Goal: Task Accomplishment & Management: Manage account settings

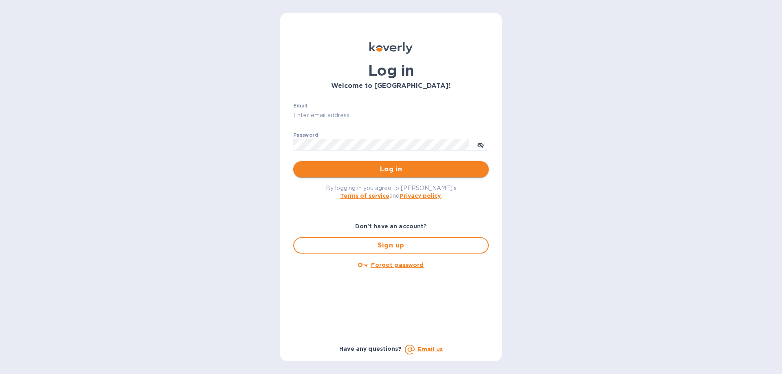
type input "[EMAIL_ADDRESS][DOMAIN_NAME]"
click at [381, 164] on button "Log in" at bounding box center [391, 169] width 196 height 16
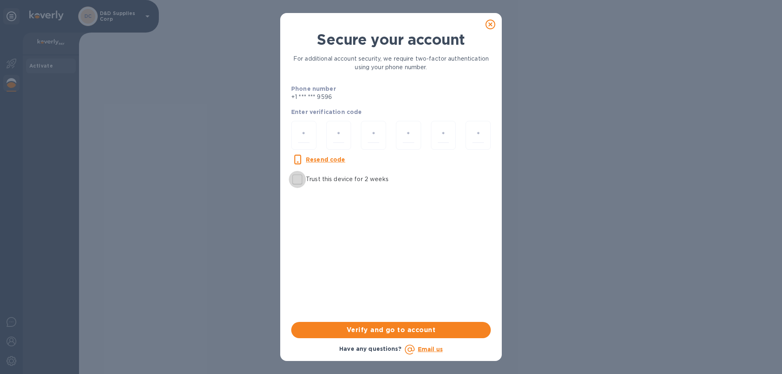
click at [299, 184] on input "Trust this device for 2 weeks" at bounding box center [297, 179] width 17 height 17
checkbox input "true"
click at [306, 138] on input "number" at bounding box center [303, 135] width 11 height 15
type input "3"
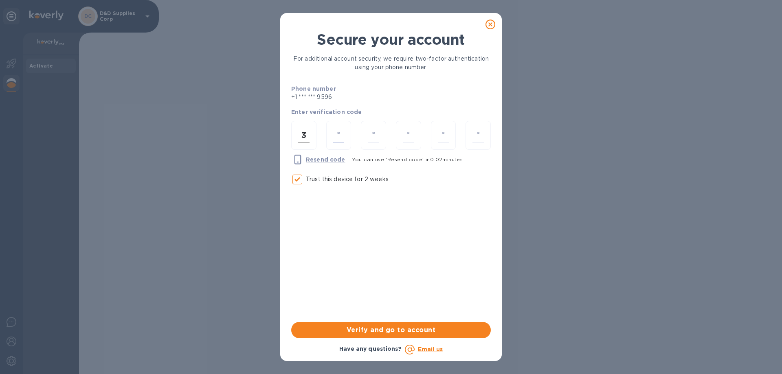
type input "1"
type input "5"
type input "0"
type input "1"
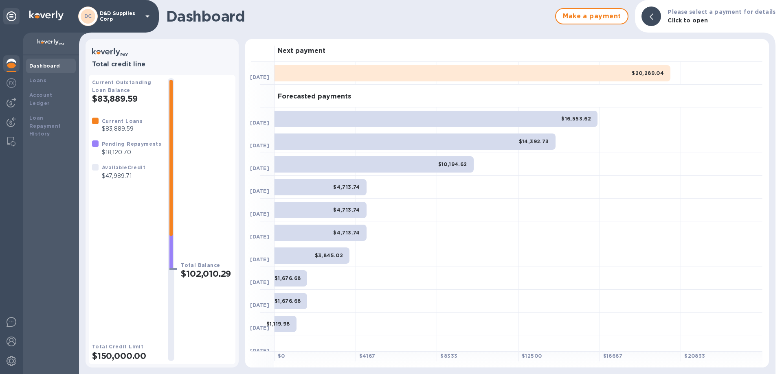
click at [122, 11] on p "D&D Supplies Corp" at bounding box center [120, 16] width 41 height 11
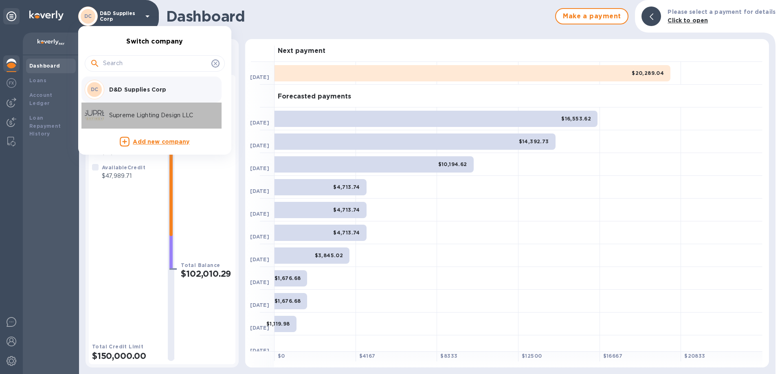
click at [141, 117] on p "Supreme Lighting Design LLC" at bounding box center [160, 115] width 103 height 9
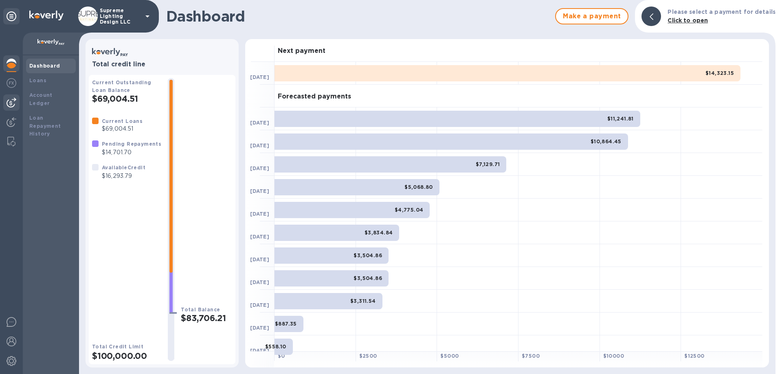
click at [9, 104] on img at bounding box center [12, 103] width 10 height 10
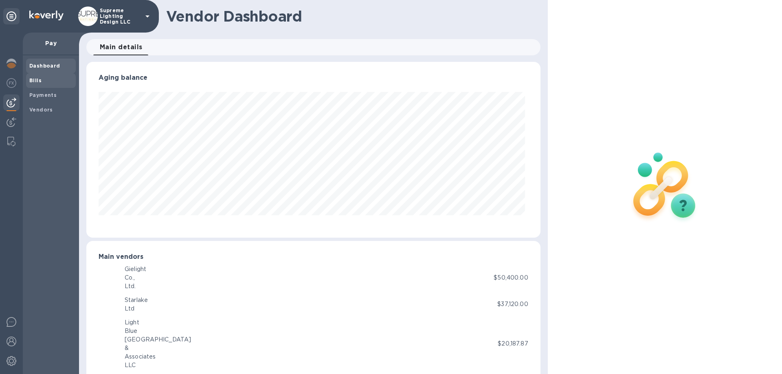
scroll to position [176, 451]
click at [50, 94] on b "Payments" at bounding box center [42, 95] width 27 height 6
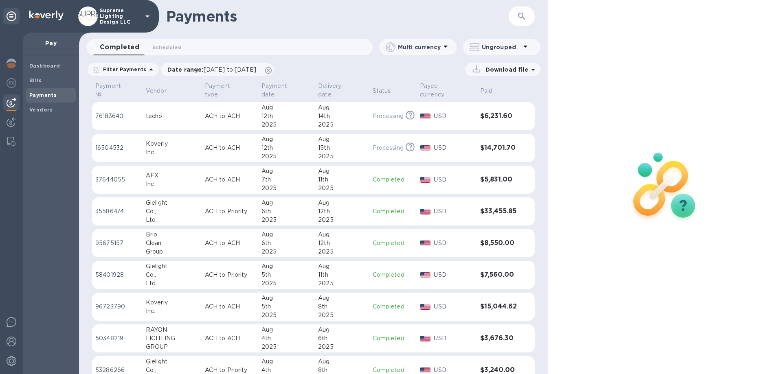
click at [130, 13] on p "Supreme Lighting Design LLC" at bounding box center [120, 16] width 41 height 17
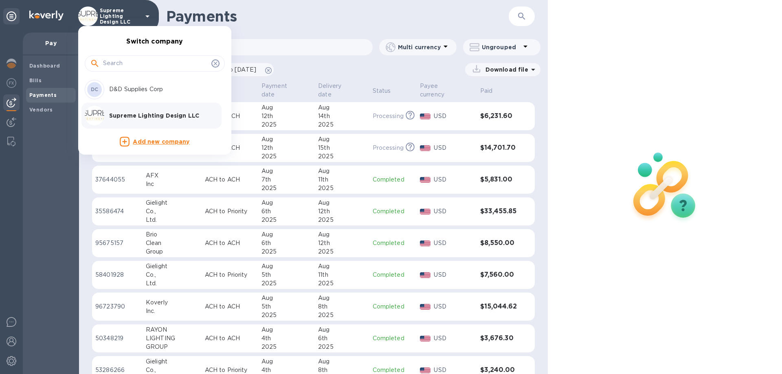
click at [119, 91] on p "D&D Supplies Corp" at bounding box center [160, 89] width 103 height 9
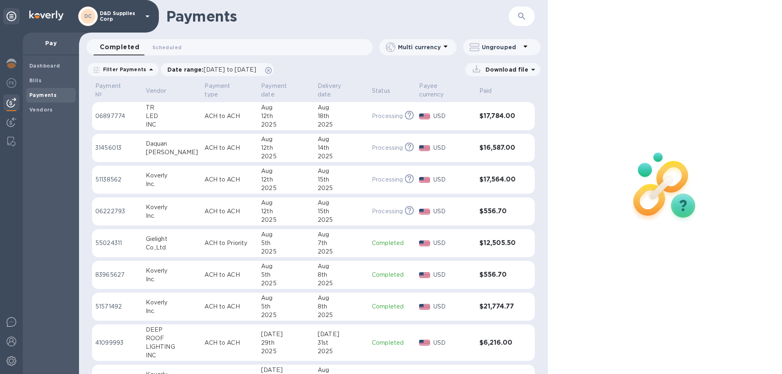
click at [334, 207] on div "15th" at bounding box center [342, 211] width 48 height 9
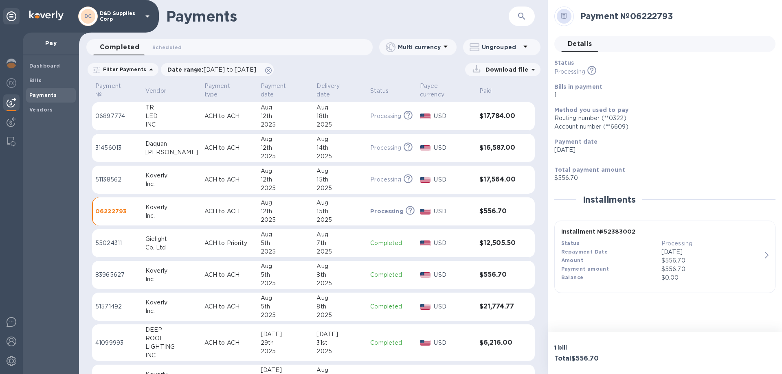
click at [691, 261] on div "$556.70" at bounding box center [712, 261] width 100 height 9
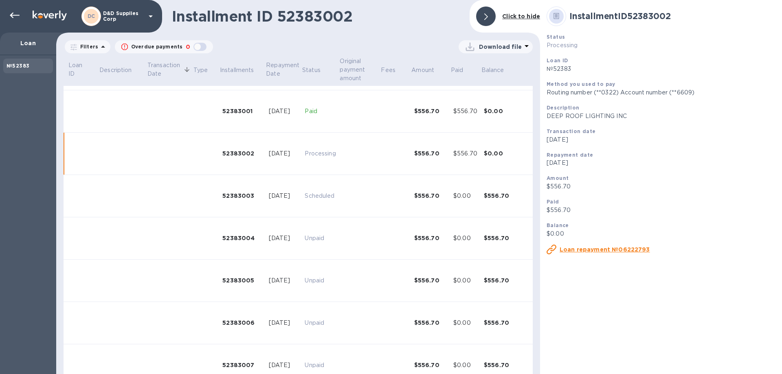
scroll to position [74, 0]
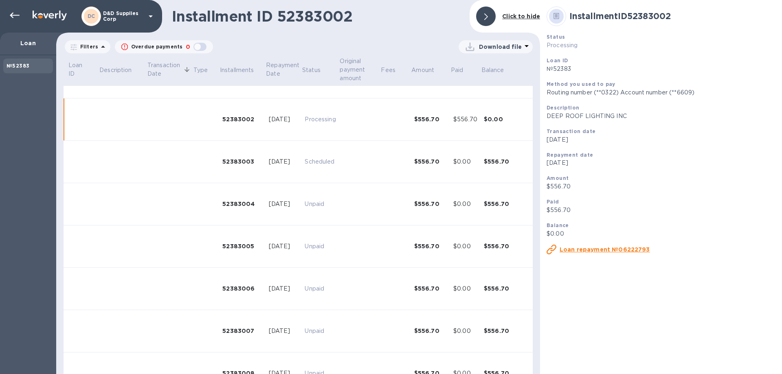
click at [601, 250] on u "Loan repayment №06222793" at bounding box center [605, 249] width 90 height 7
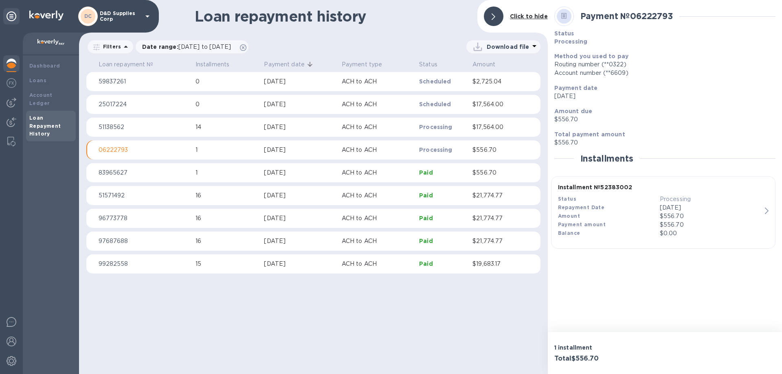
click at [117, 147] on p "06222793" at bounding box center [144, 150] width 90 height 9
click at [767, 211] on icon "button" at bounding box center [767, 211] width 4 height 7
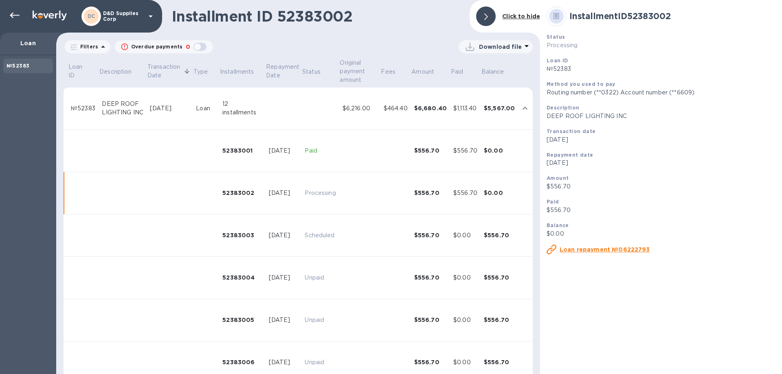
click at [600, 248] on u "Loan repayment №06222793" at bounding box center [605, 249] width 90 height 7
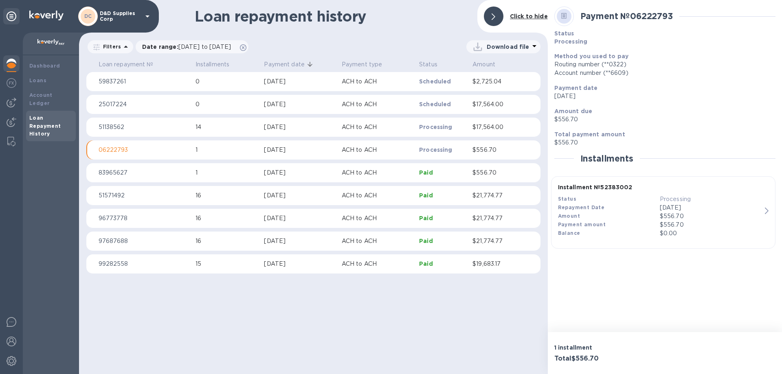
click at [770, 210] on div "button" at bounding box center [768, 210] width 7 height 7
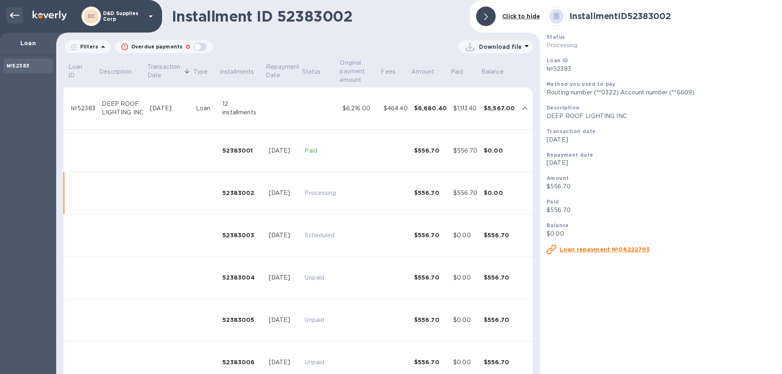
click at [17, 18] on icon at bounding box center [15, 16] width 10 height 10
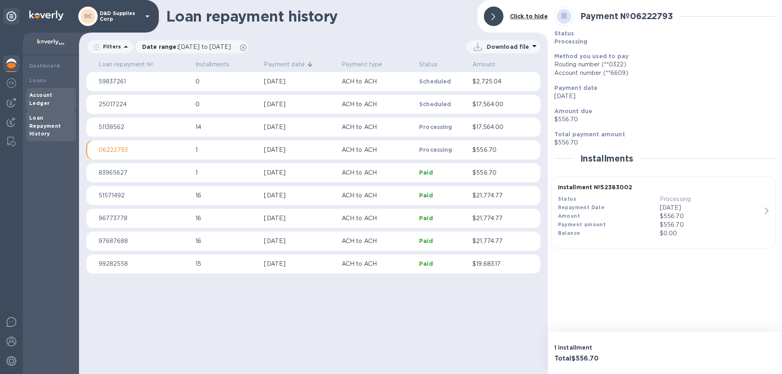
click at [45, 94] on b "Account Ledger" at bounding box center [40, 99] width 23 height 14
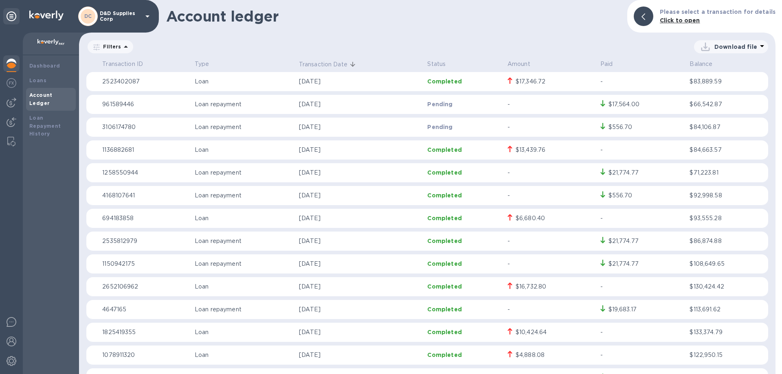
scroll to position [41, 0]
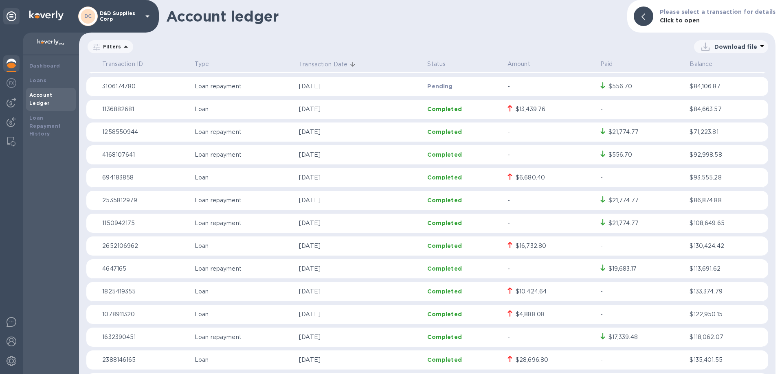
click at [363, 177] on p "Jul 29, 2025" at bounding box center [360, 178] width 122 height 9
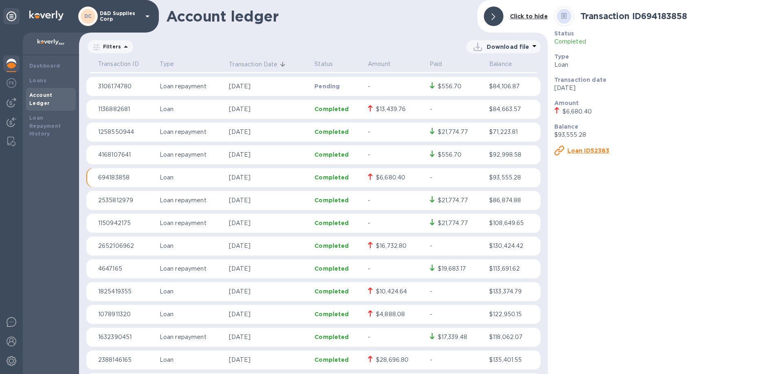
click at [581, 148] on u "Loan ID52383" at bounding box center [589, 150] width 42 height 7
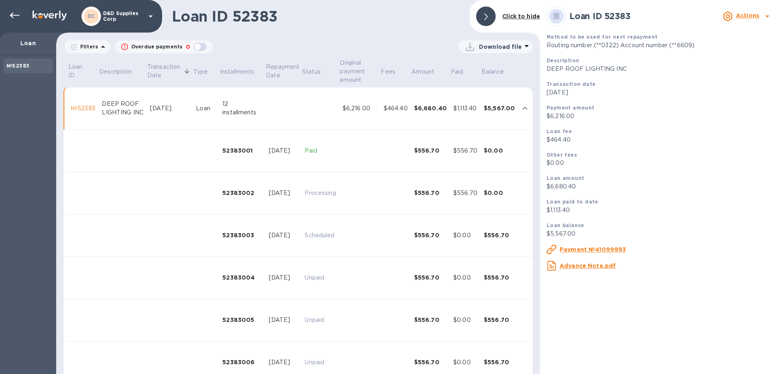
click at [745, 14] on b "Actions" at bounding box center [747, 15] width 23 height 7
click at [731, 51] on b "Change payment method" at bounding box center [727, 49] width 78 height 7
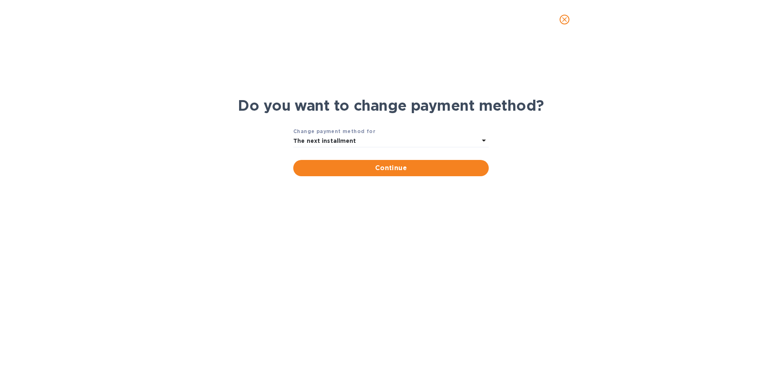
click at [457, 136] on div "The next installment" at bounding box center [386, 141] width 186 height 11
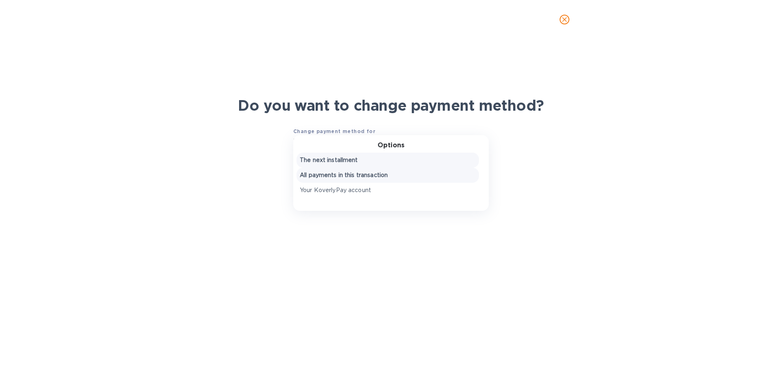
click at [348, 177] on p "All payments in this transaction" at bounding box center [388, 175] width 176 height 9
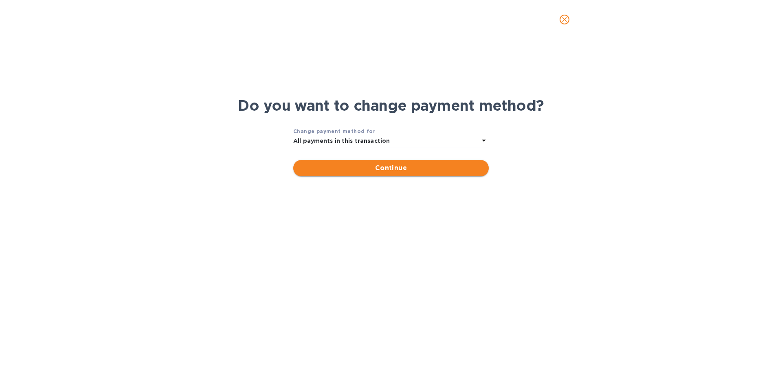
click at [406, 169] on span "Continue" at bounding box center [391, 168] width 183 height 10
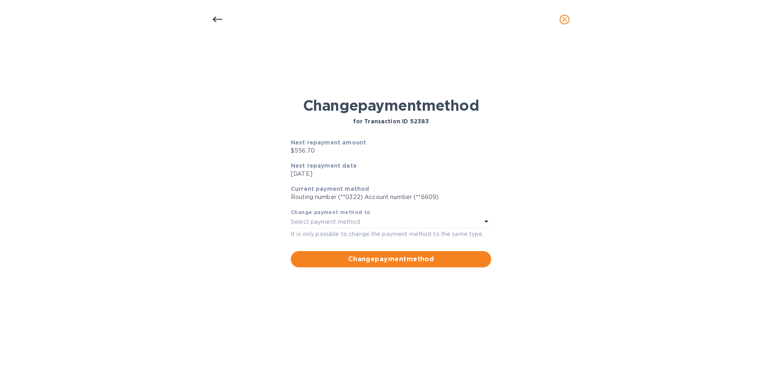
click at [414, 224] on div "Select payment method" at bounding box center [386, 222] width 191 height 11
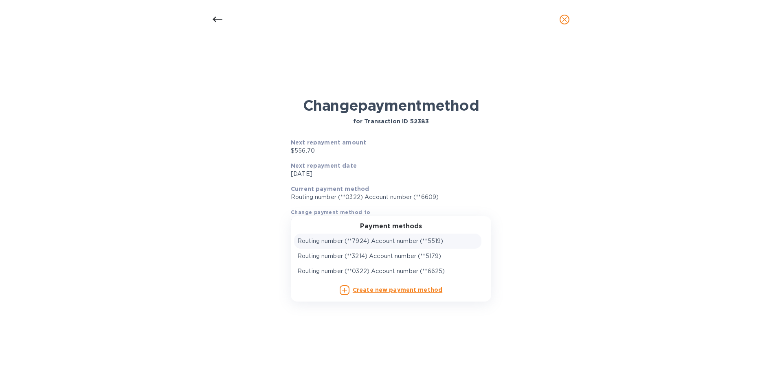
click at [417, 240] on p "Routing number (**7924) Account number (**5519)" at bounding box center [370, 241] width 146 height 9
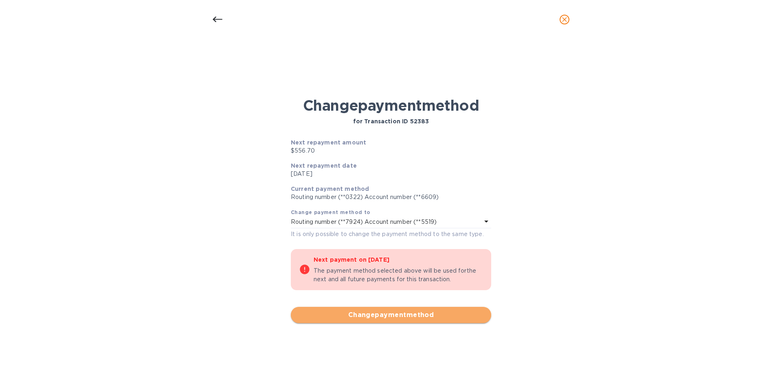
click at [409, 317] on span "Change payment method" at bounding box center [390, 315] width 187 height 10
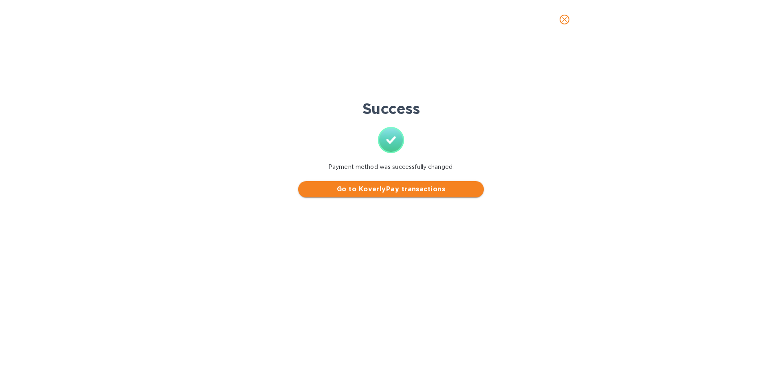
click at [429, 190] on span "Go to KoverlyPay transactions" at bounding box center [391, 190] width 173 height 10
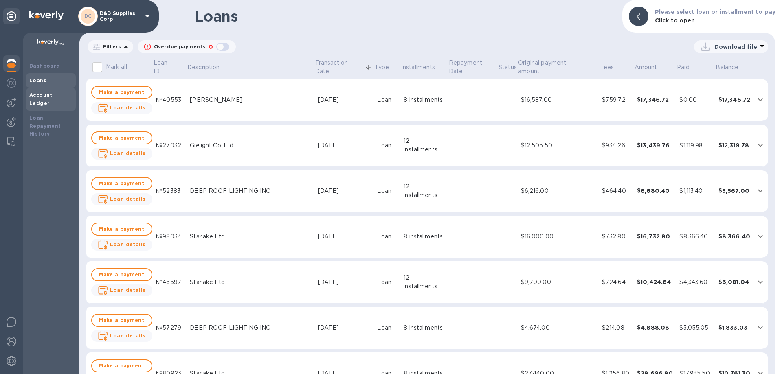
click at [43, 97] on b "Account Ledger" at bounding box center [40, 99] width 23 height 14
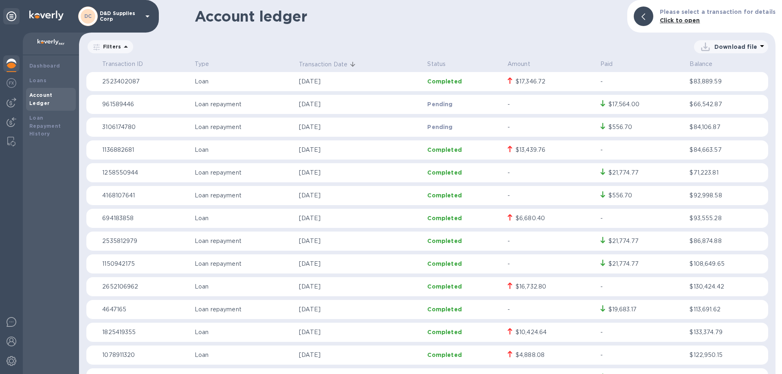
click at [372, 154] on p "Aug 5, 2025" at bounding box center [360, 150] width 122 height 9
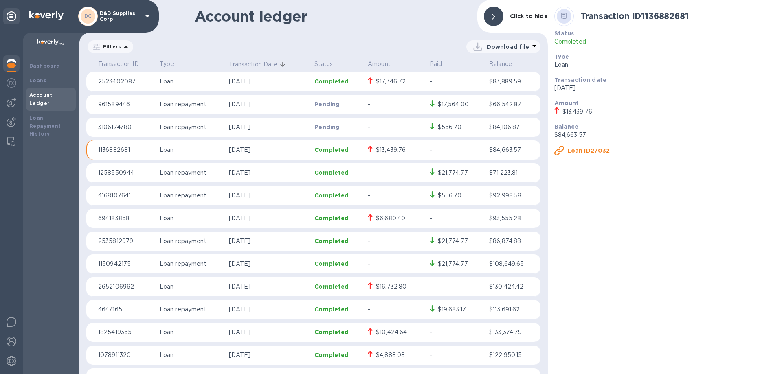
click at [587, 153] on u "Loan ID27032" at bounding box center [589, 150] width 43 height 7
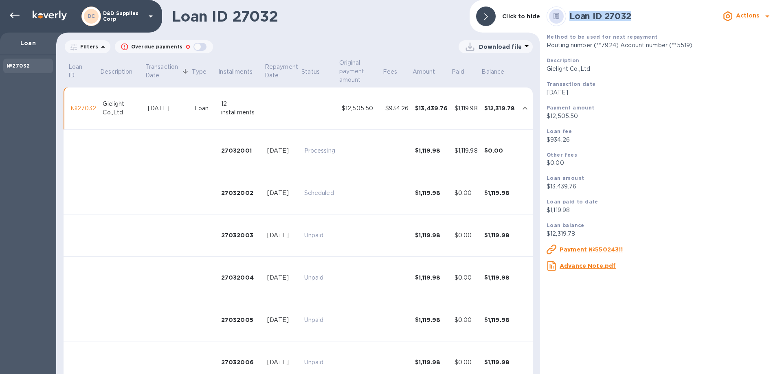
drag, startPoint x: 632, startPoint y: 16, endPoint x: 570, endPoint y: 16, distance: 62.3
click at [570, 16] on h2 "Loan ID 27032" at bounding box center [645, 16] width 150 height 10
copy b "Loan ID 27032"
click at [13, 16] on icon at bounding box center [15, 16] width 10 height 10
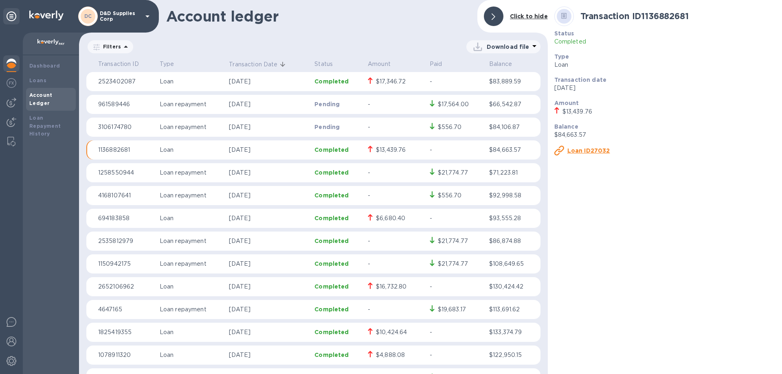
click at [356, 84] on p "Completed" at bounding box center [338, 81] width 47 height 8
click at [594, 150] on u "Loan ID40553" at bounding box center [589, 150] width 43 height 7
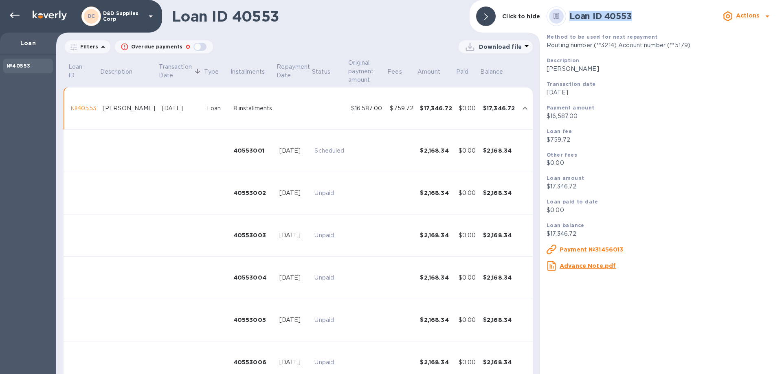
drag, startPoint x: 638, startPoint y: 16, endPoint x: 570, endPoint y: 17, distance: 68.1
click at [570, 17] on h2 "Loan ID 40553" at bounding box center [645, 16] width 150 height 10
copy b "Loan ID 40553"
click at [132, 17] on p "D&D Supplies Corp" at bounding box center [123, 16] width 41 height 11
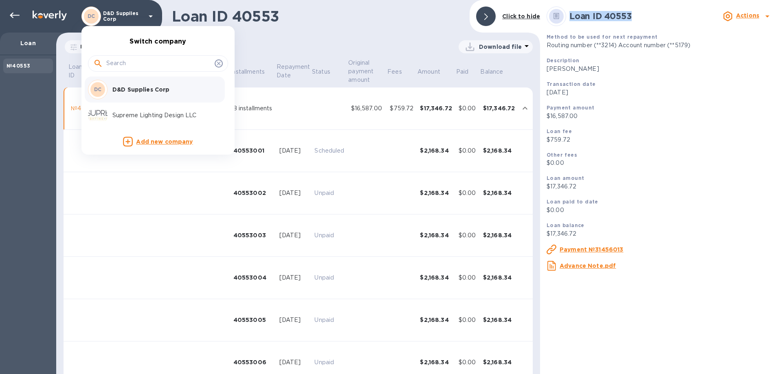
click at [126, 119] on p "Supreme Lighting Design LLC" at bounding box center [163, 115] width 103 height 9
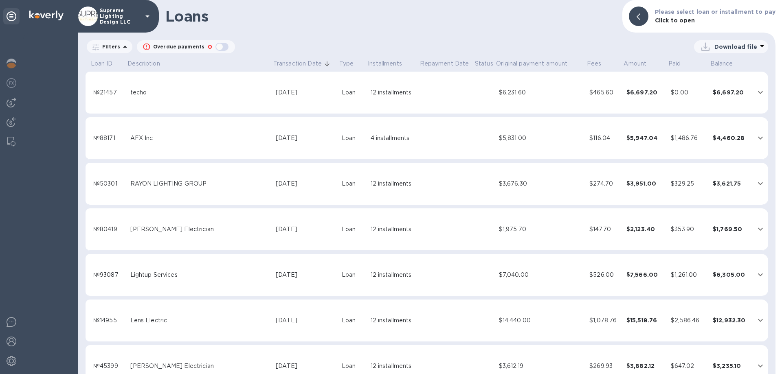
click at [427, 142] on td at bounding box center [446, 138] width 55 height 42
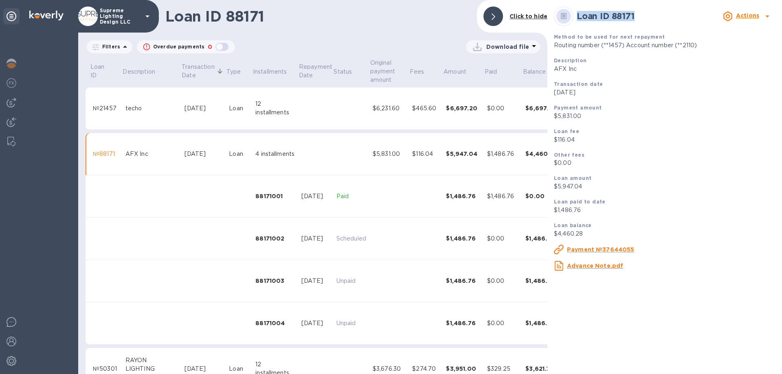
drag, startPoint x: 625, startPoint y: 15, endPoint x: 574, endPoint y: 15, distance: 50.5
click at [574, 15] on div "Loan ID 88171 Actions" at bounding box center [665, 16] width 228 height 26
copy b "Loan ID 88171"
click at [302, 106] on td at bounding box center [315, 109] width 35 height 42
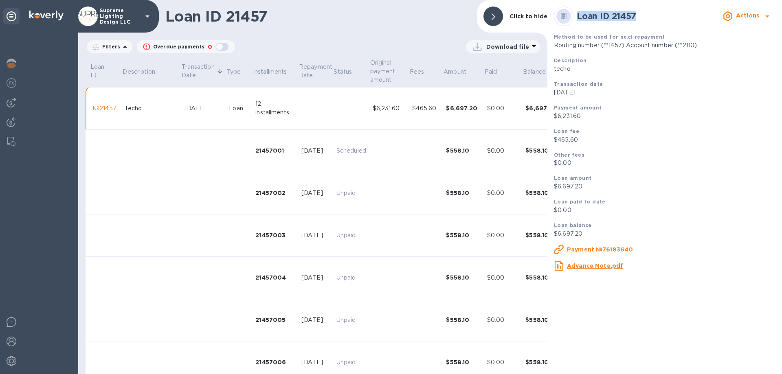
drag, startPoint x: 638, startPoint y: 14, endPoint x: 572, endPoint y: 15, distance: 66.4
click at [572, 15] on div "Loan ID 21457 Actions" at bounding box center [665, 16] width 228 height 26
copy b "Loan ID 21457"
